Goal: Task Accomplishment & Management: Manage account settings

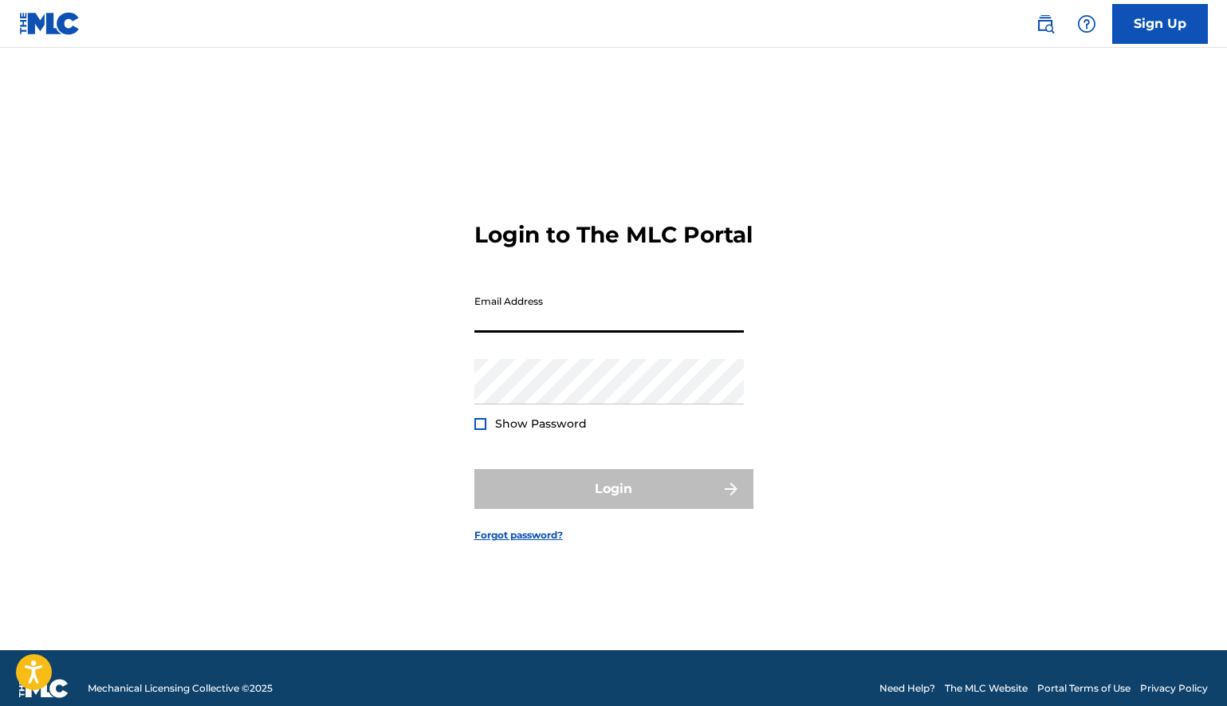
click at [543, 329] on input "Email Address" at bounding box center [610, 309] width 270 height 45
type input "[EMAIL_ADDRESS][DOMAIN_NAME]"
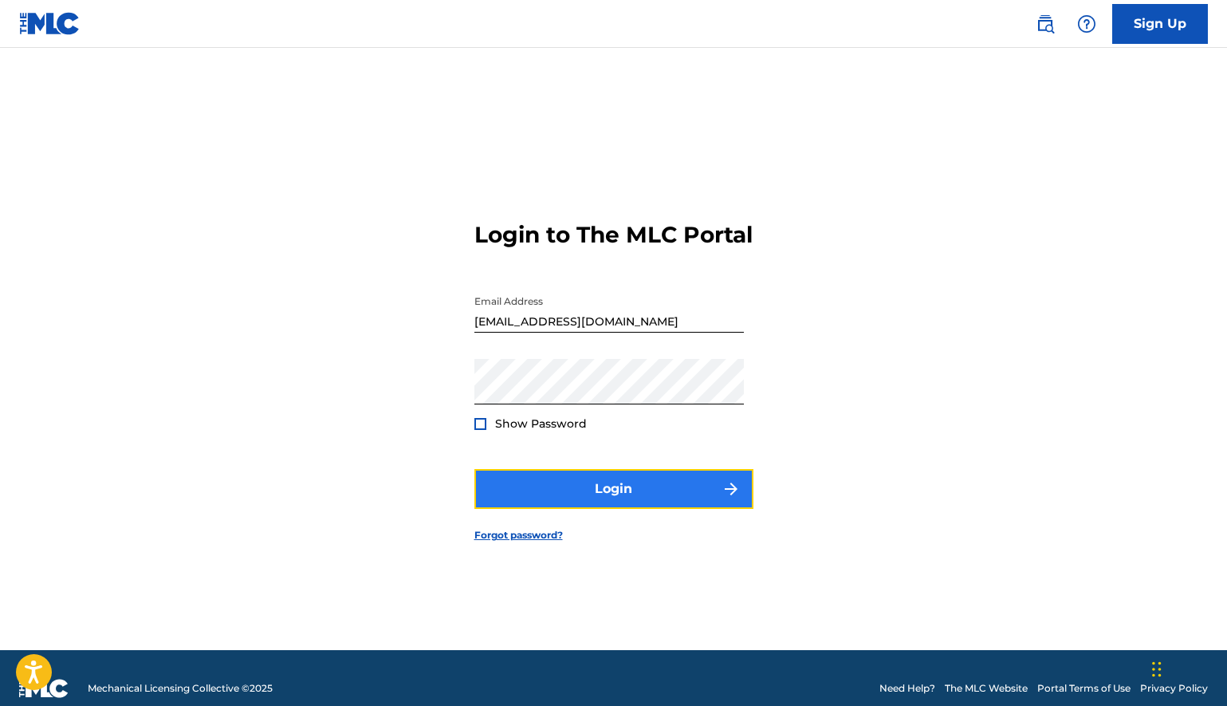
click at [534, 508] on button "Login" at bounding box center [614, 489] width 279 height 40
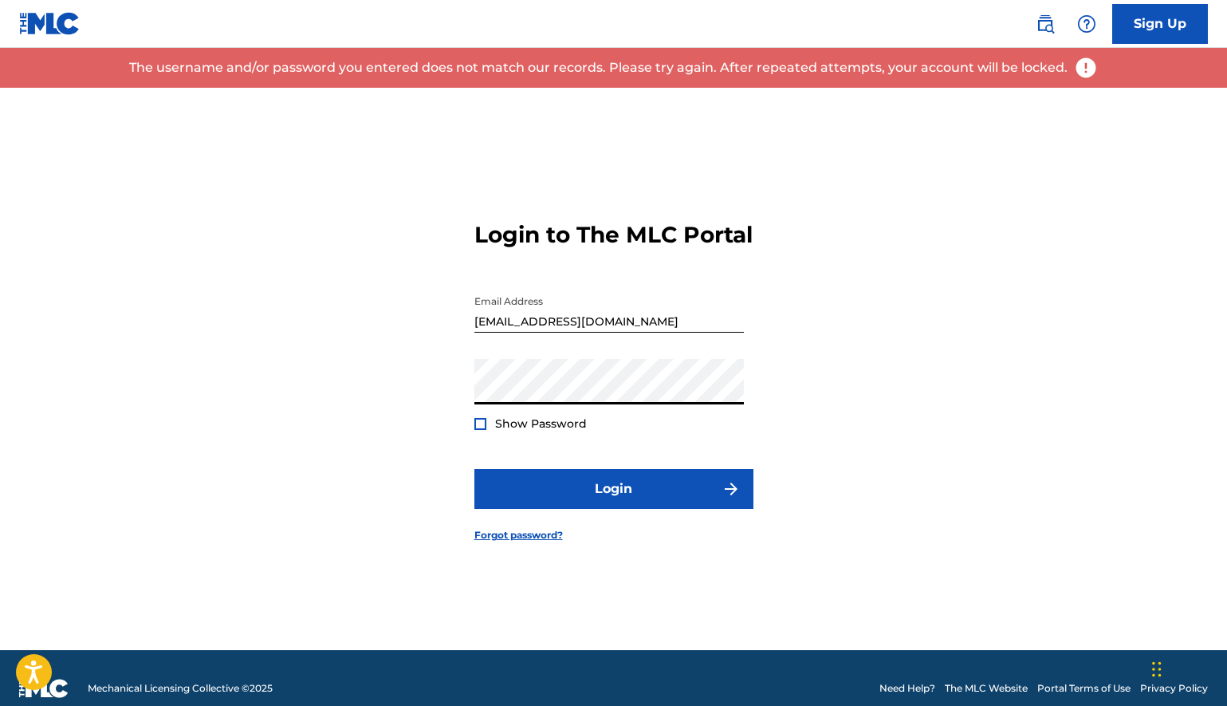
click at [475, 469] on button "Login" at bounding box center [614, 489] width 279 height 40
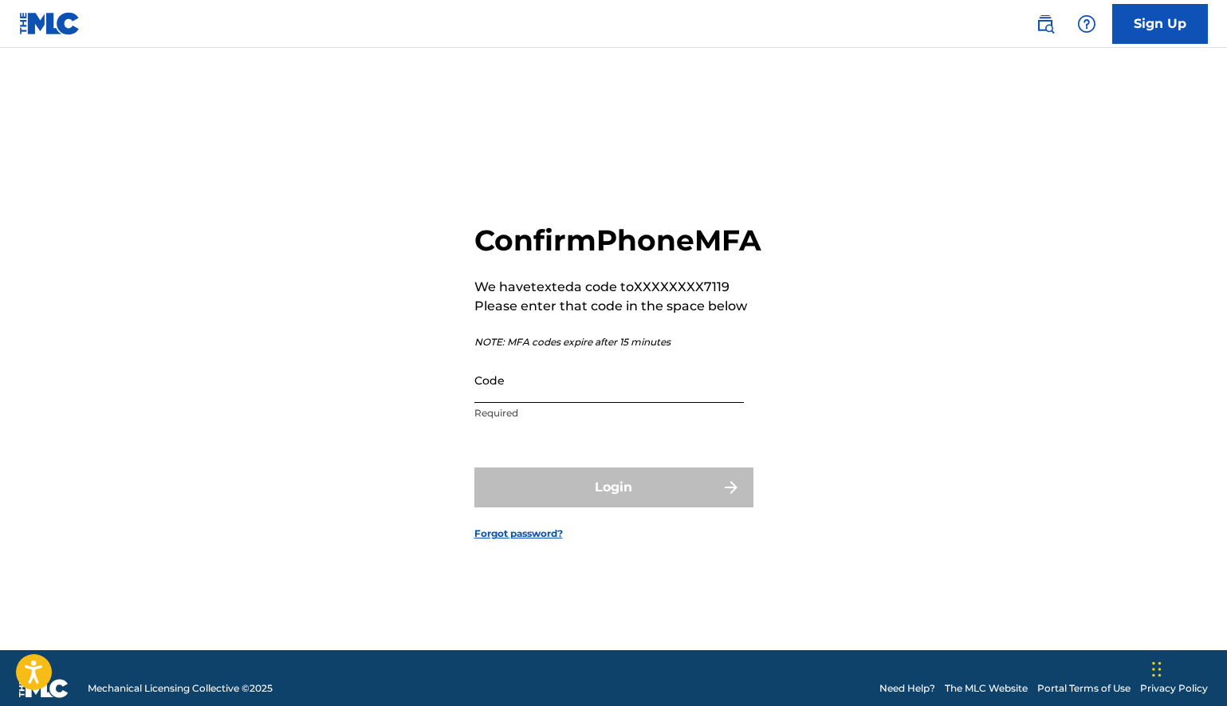
click at [513, 403] on input "Code" at bounding box center [610, 379] width 270 height 45
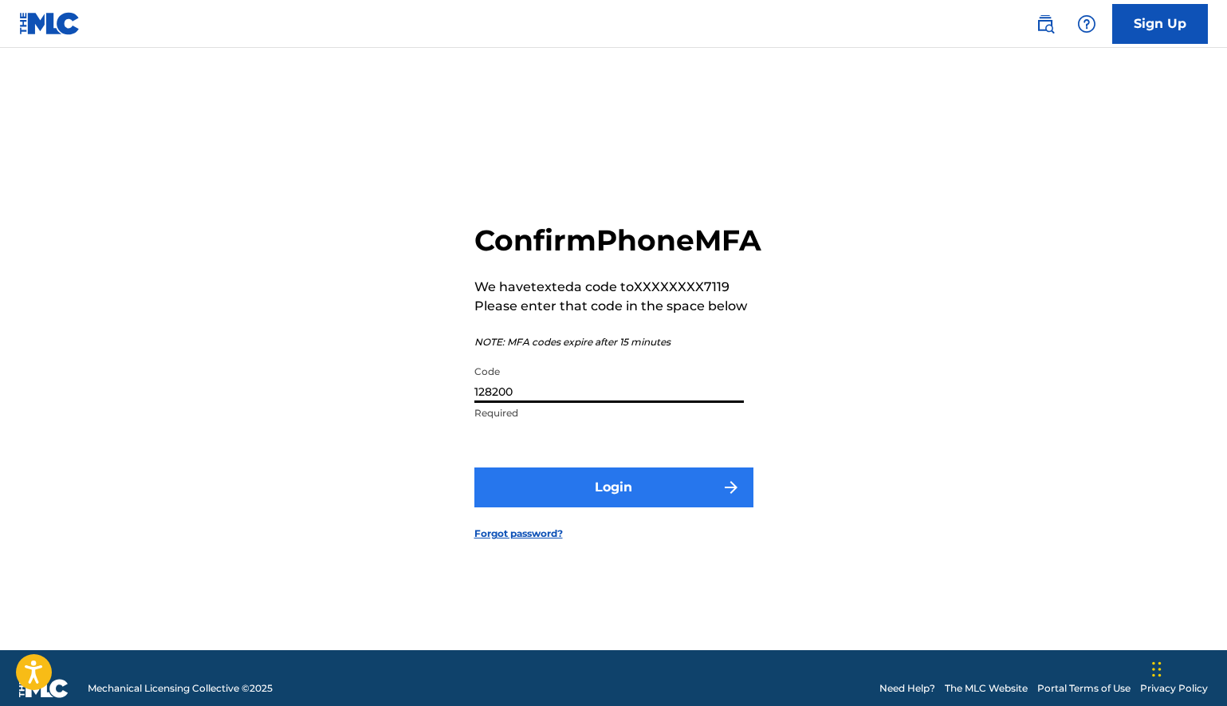
type input "128200"
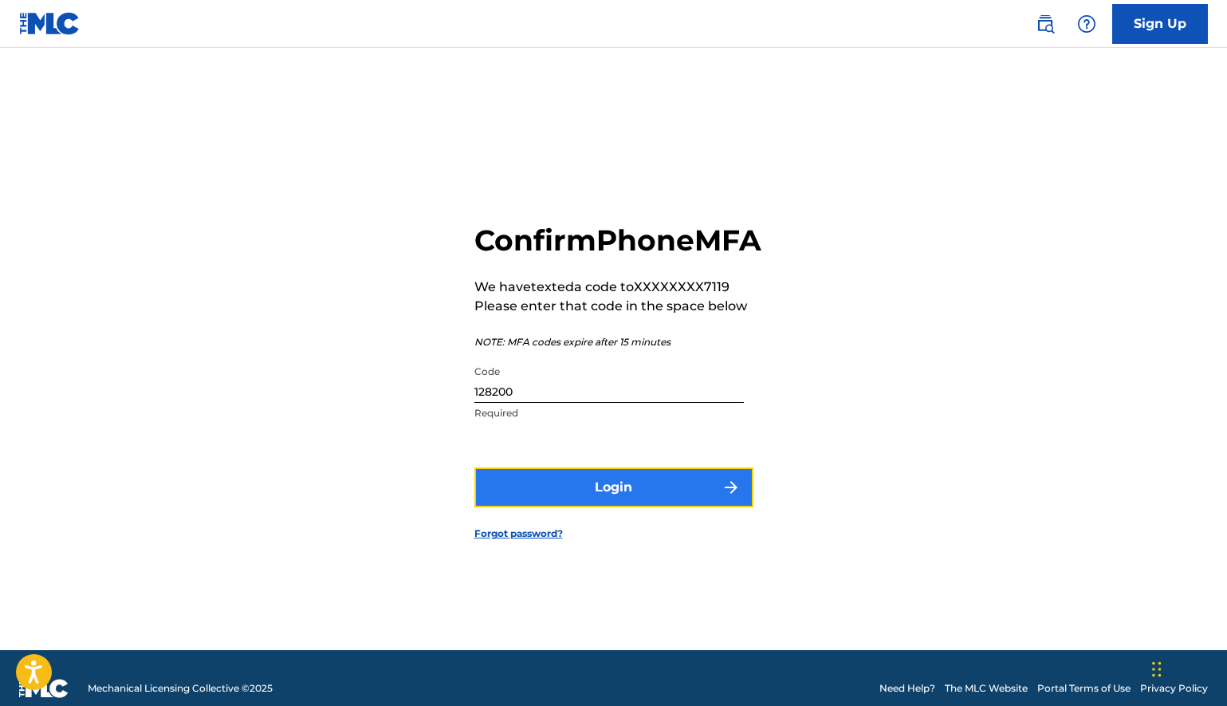
click at [617, 490] on button "Login" at bounding box center [614, 487] width 279 height 40
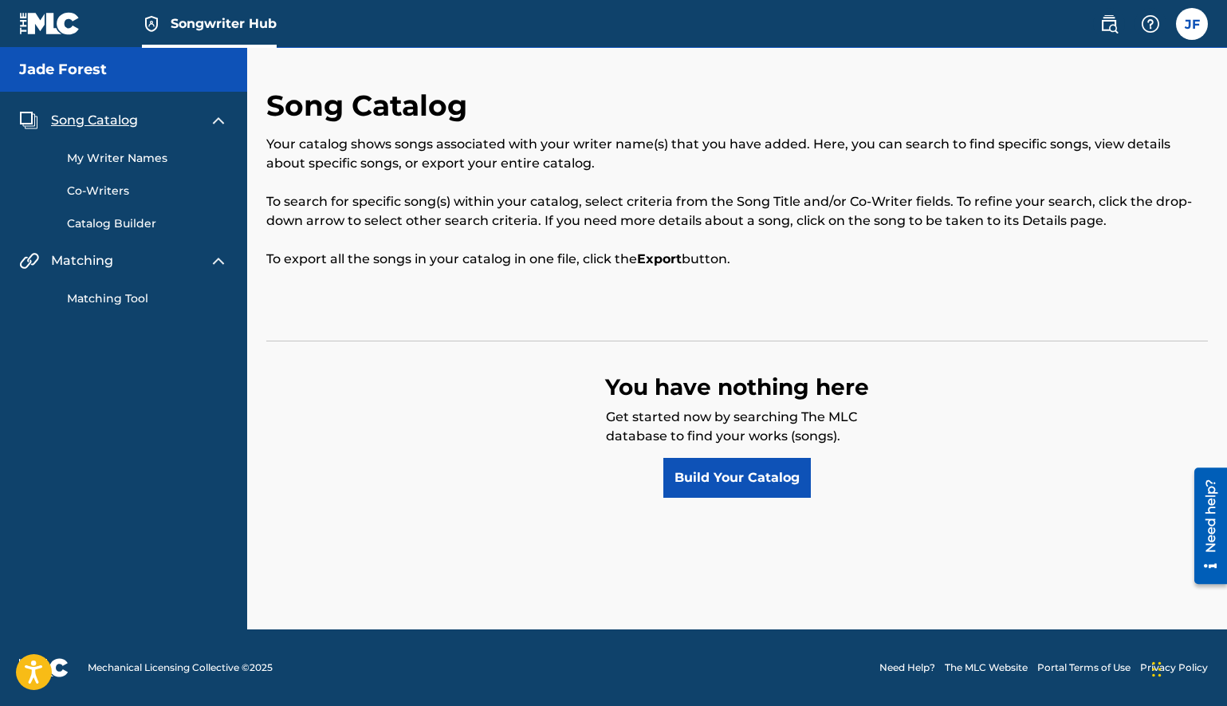
click at [122, 159] on link "My Writer Names" at bounding box center [147, 158] width 161 height 17
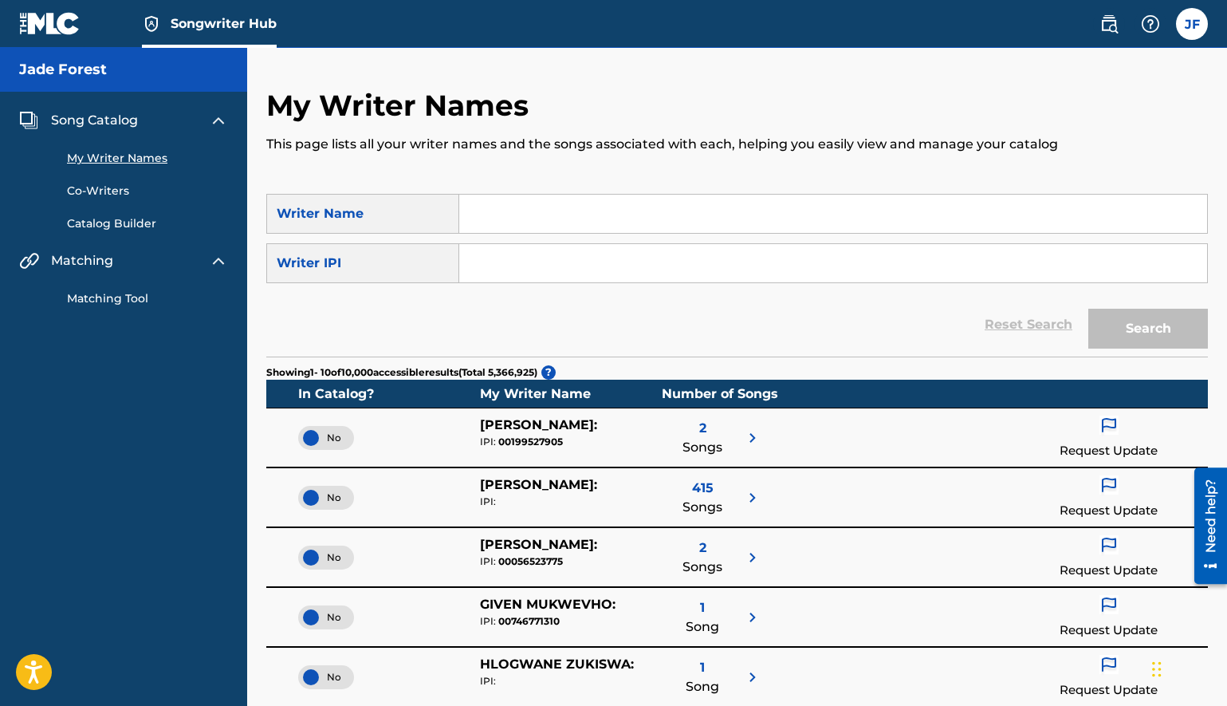
click at [467, 187] on div "My Writer Names This page lists all your writer names and the songs associated …" at bounding box center [737, 141] width 942 height 106
click at [471, 210] on input "Search Form" at bounding box center [833, 214] width 748 height 38
click at [456, 318] on div "Reset Search Search" at bounding box center [737, 325] width 942 height 64
